Goal: Task Accomplishment & Management: Manage account settings

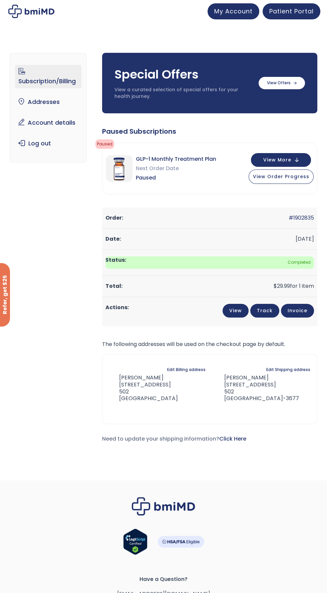
click at [70, 82] on link "Subscription/Billing" at bounding box center [48, 76] width 66 height 23
click at [239, 16] on link "My Account" at bounding box center [234, 10] width 52 height 16
click at [66, 123] on link "Account details" at bounding box center [48, 123] width 66 height 14
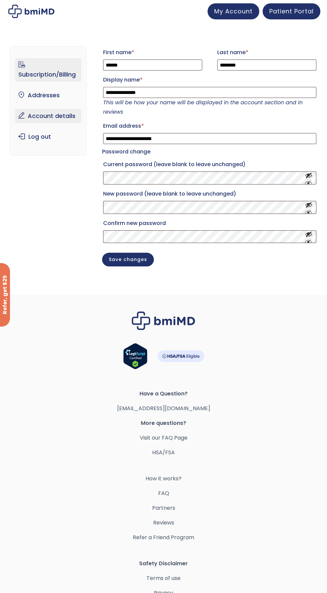
click at [64, 75] on link "Subscription/Billing" at bounding box center [48, 69] width 66 height 23
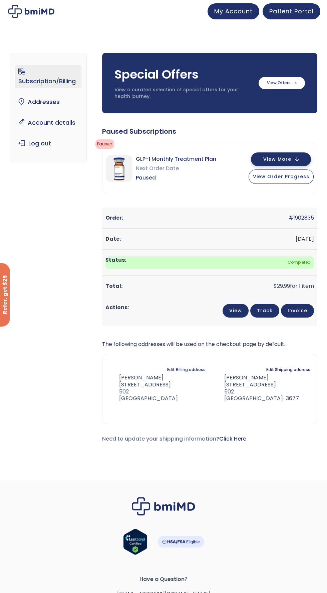
click at [298, 159] on button "View More" at bounding box center [281, 159] width 60 height 14
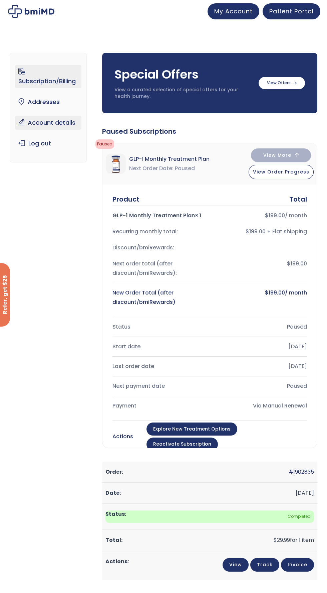
click at [66, 124] on link "Account details" at bounding box center [48, 123] width 66 height 14
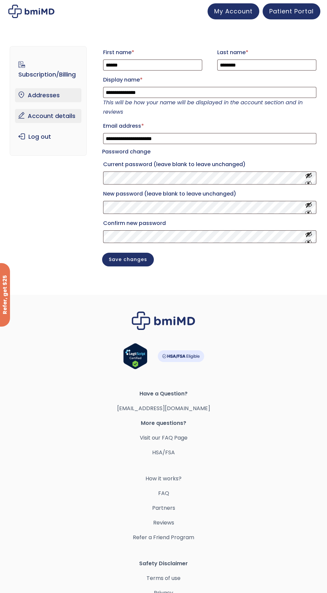
click at [58, 99] on link "Addresses" at bounding box center [48, 95] width 66 height 14
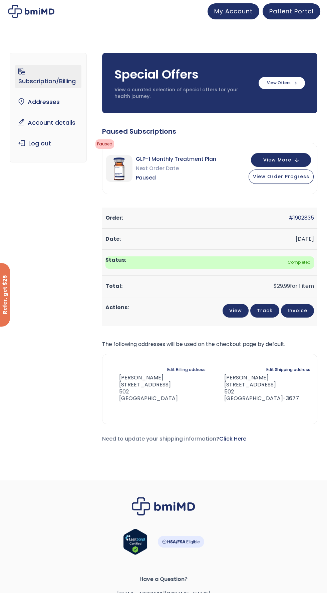
click at [53, 76] on link "Subscription/Billing" at bounding box center [48, 76] width 66 height 23
click at [294, 156] on button "View More" at bounding box center [281, 159] width 60 height 14
